Goal: Check status: Check status

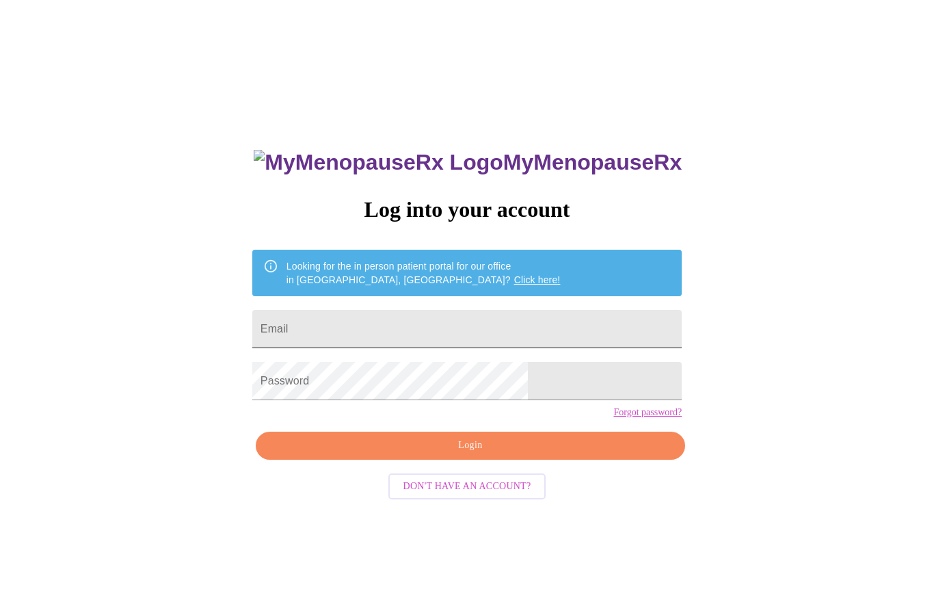
click at [417, 335] on input "Email" at bounding box center [467, 329] width 430 height 38
type input "[EMAIL_ADDRESS][DOMAIN_NAME]"
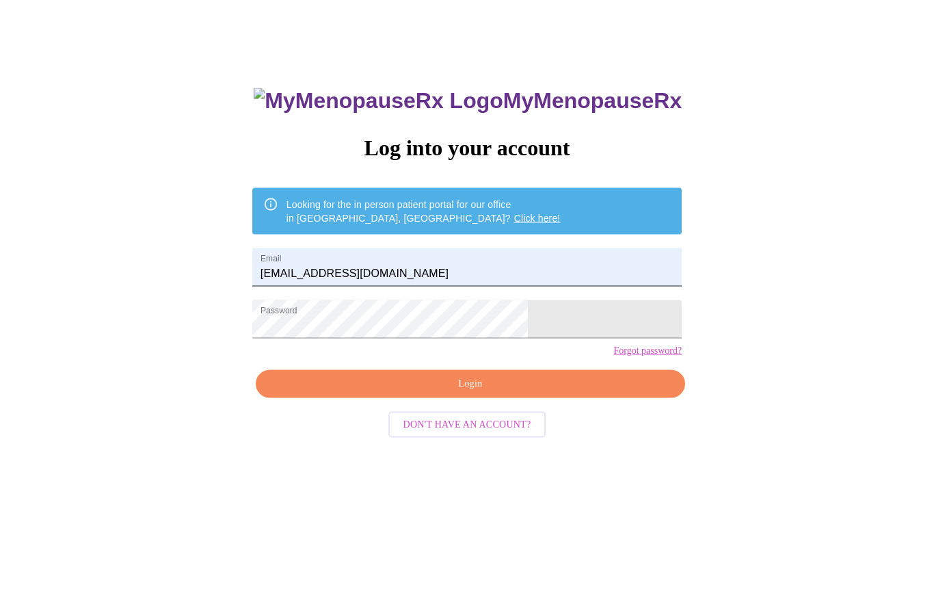
scroll to position [70, 0]
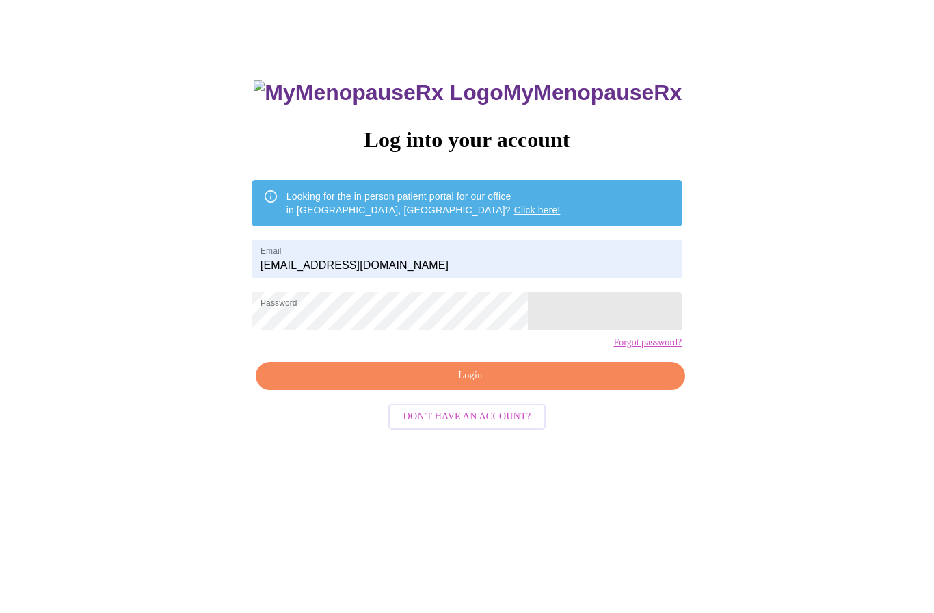
click at [454, 384] on span "Login" at bounding box center [471, 375] width 398 height 17
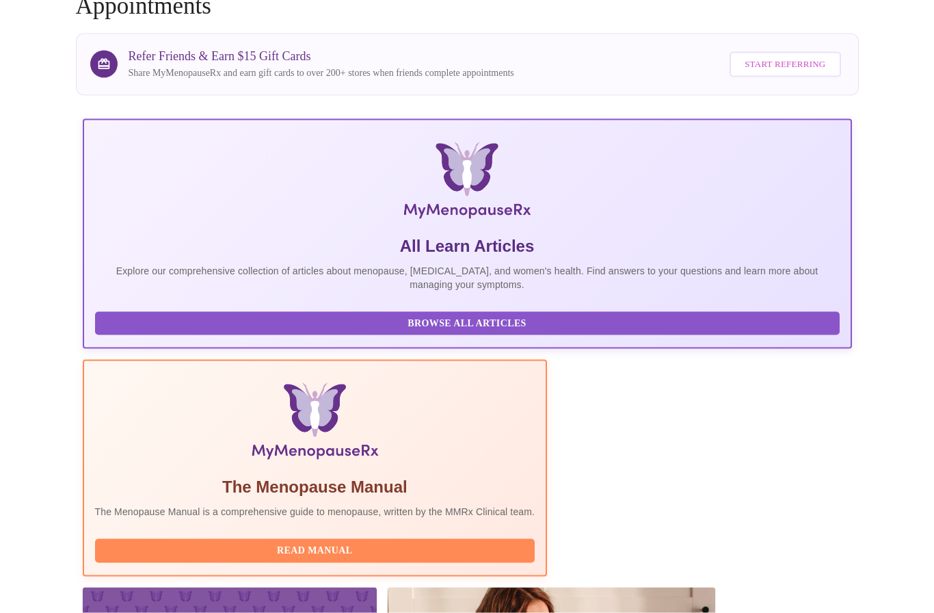
scroll to position [111, 0]
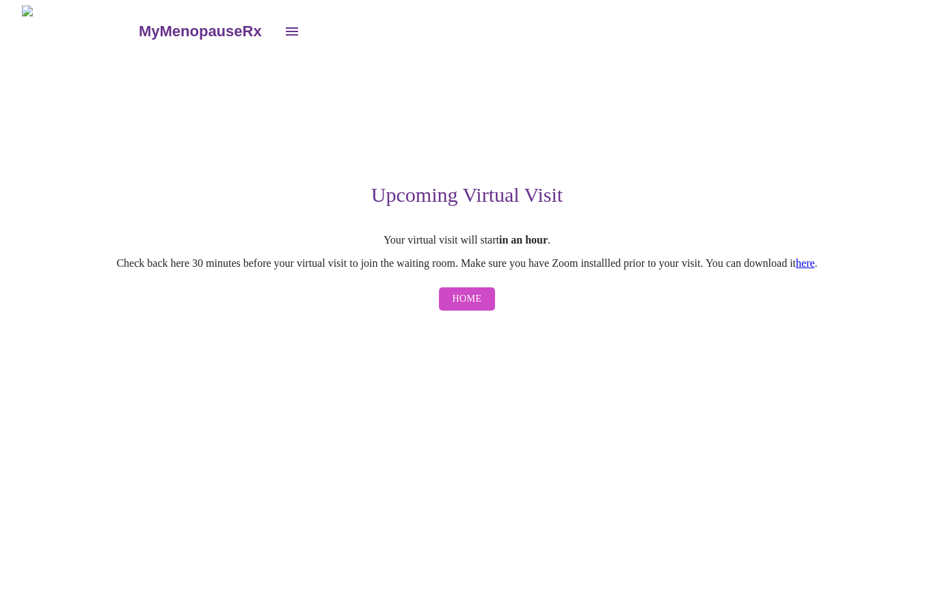
click at [466, 302] on span "Home" at bounding box center [467, 299] width 29 height 17
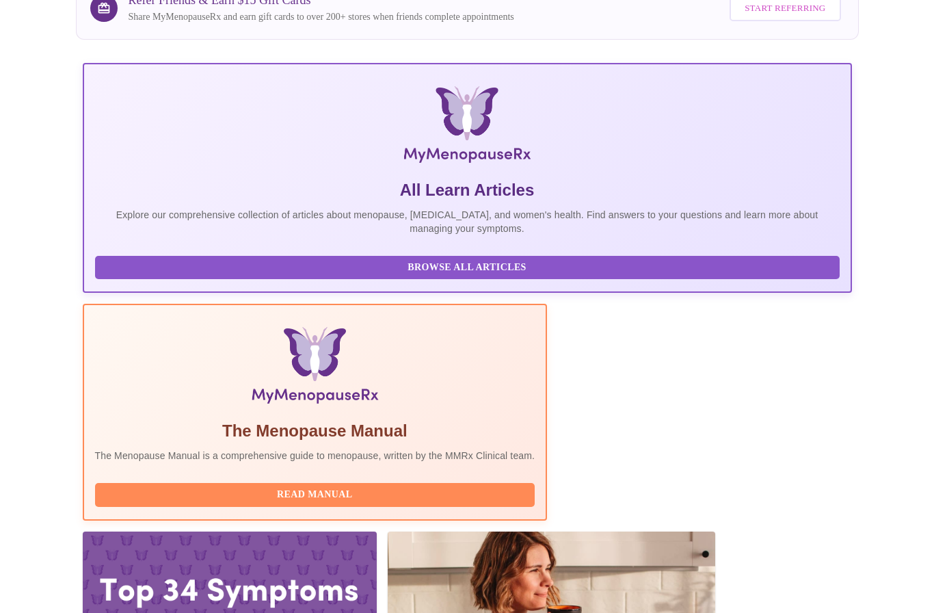
scroll to position [168, 0]
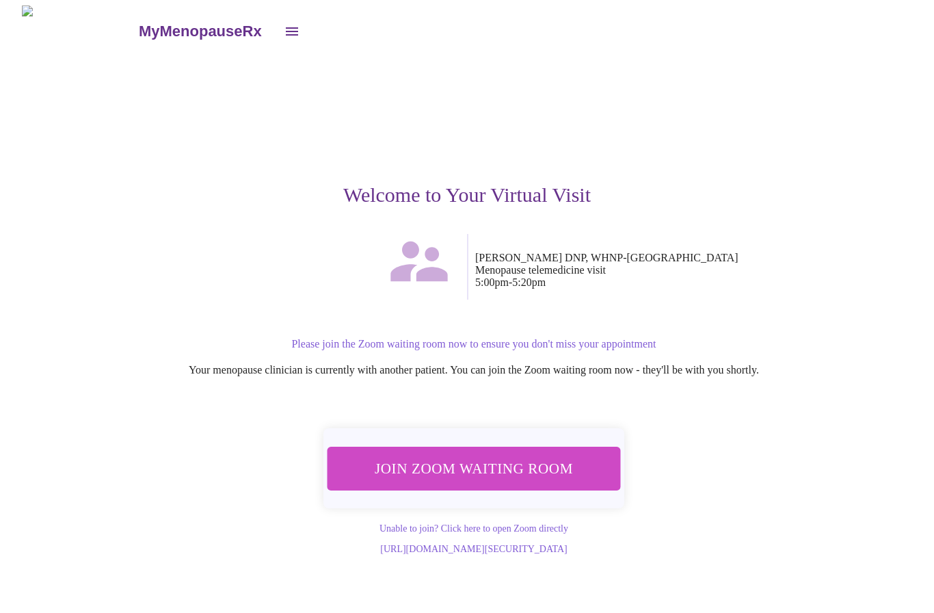
click at [479, 447] on button "Join Zoom Waiting Room" at bounding box center [474, 468] width 293 height 43
